Goal: Check status: Check status

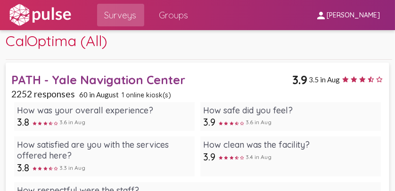
scroll to position [76, 0]
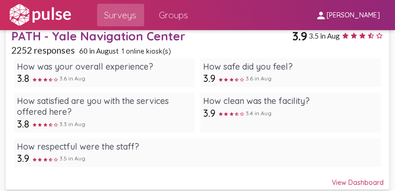
click at [352, 185] on div "View Dashboard" at bounding box center [197, 178] width 372 height 17
